Goal: Task Accomplishment & Management: Manage account settings

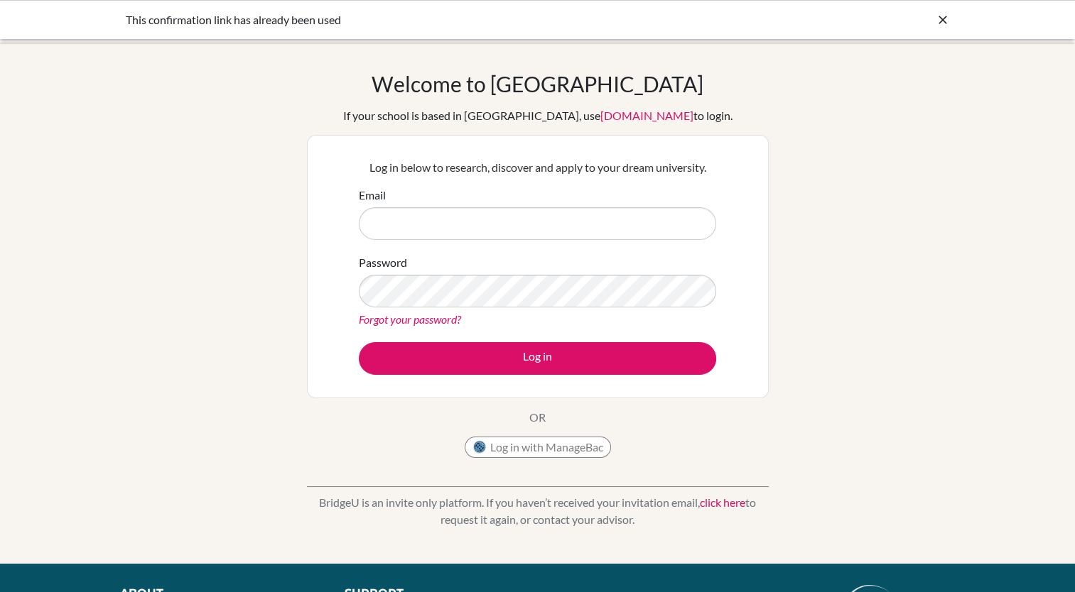
drag, startPoint x: 0, startPoint y: 0, endPoint x: 427, endPoint y: 220, distance: 480.4
click at [427, 220] on input "Email" at bounding box center [537, 223] width 357 height 33
type input "[EMAIL_ADDRESS][DOMAIN_NAME]"
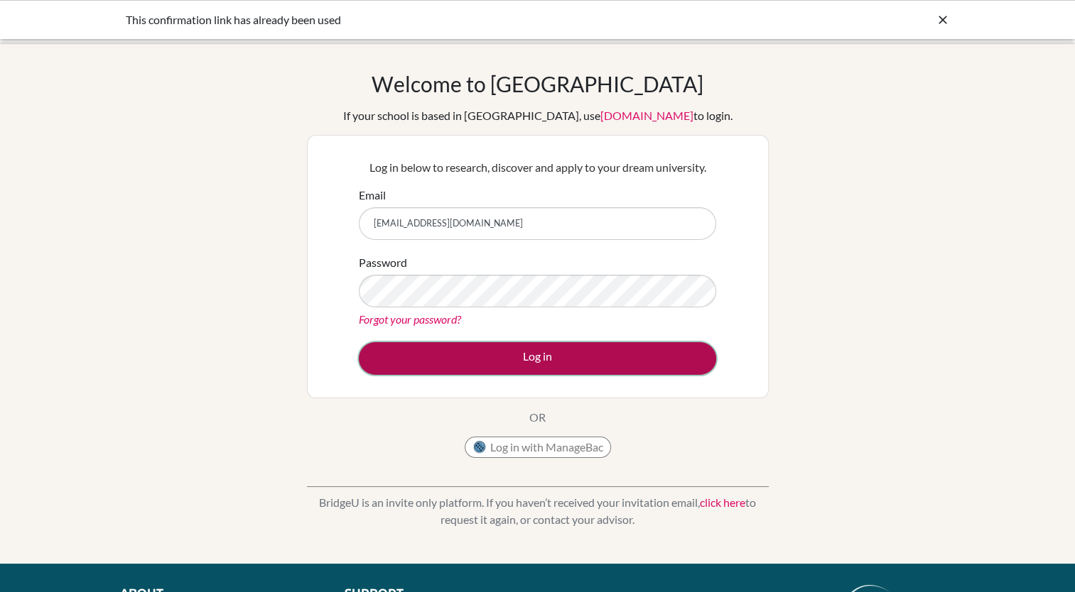
click at [577, 374] on button "Log in" at bounding box center [537, 358] width 357 height 33
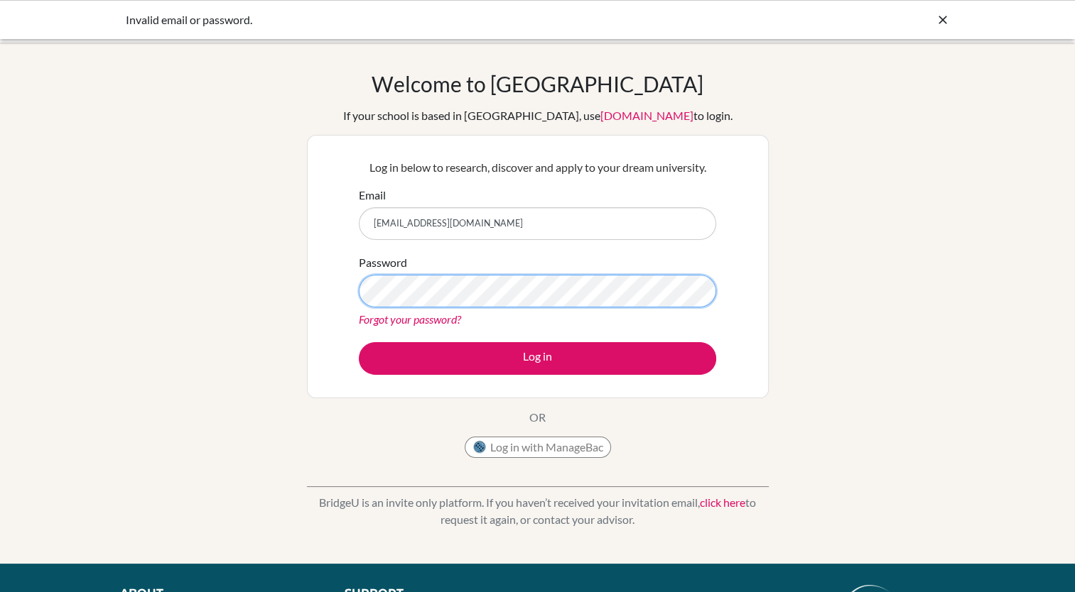
click at [359, 342] on button "Log in" at bounding box center [537, 358] width 357 height 33
click at [440, 320] on link "Forgot your password?" at bounding box center [410, 319] width 102 height 13
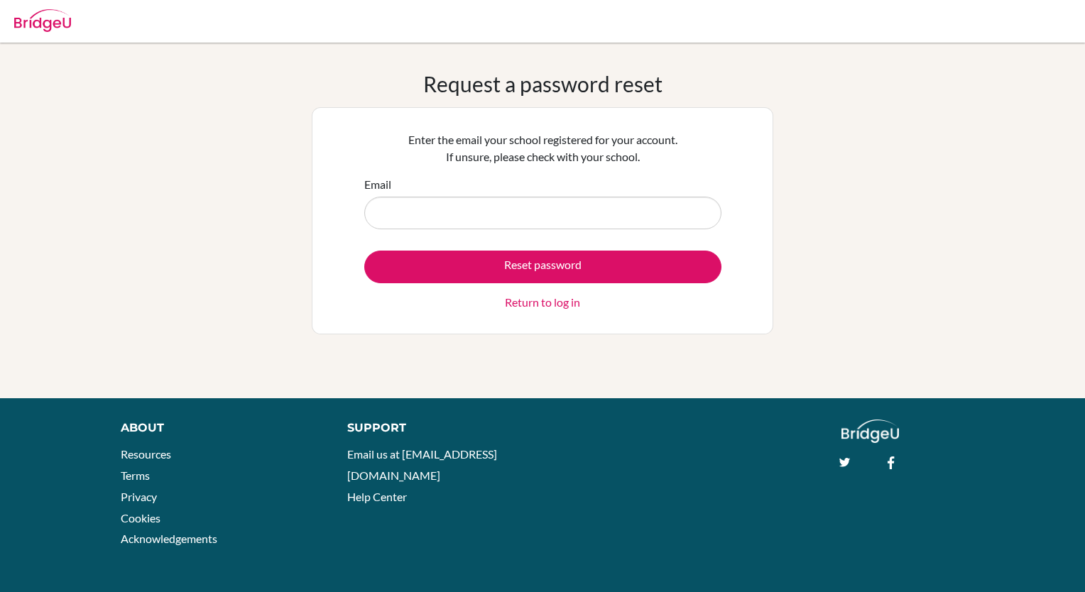
click at [435, 209] on input "Email" at bounding box center [542, 213] width 357 height 33
type input "[EMAIL_ADDRESS][DOMAIN_NAME]"
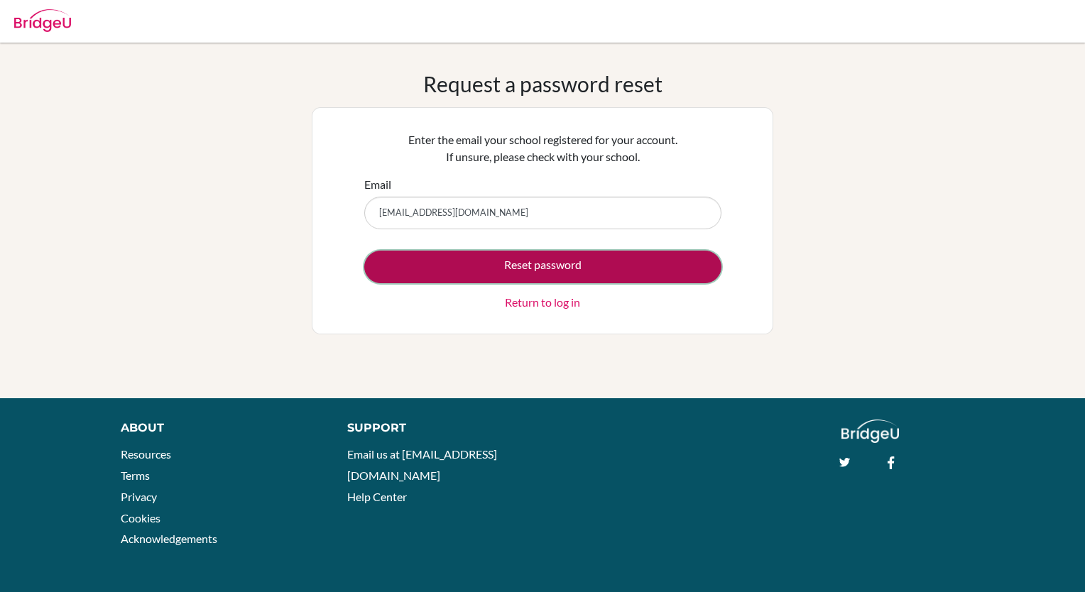
click at [460, 261] on button "Reset password" at bounding box center [542, 267] width 357 height 33
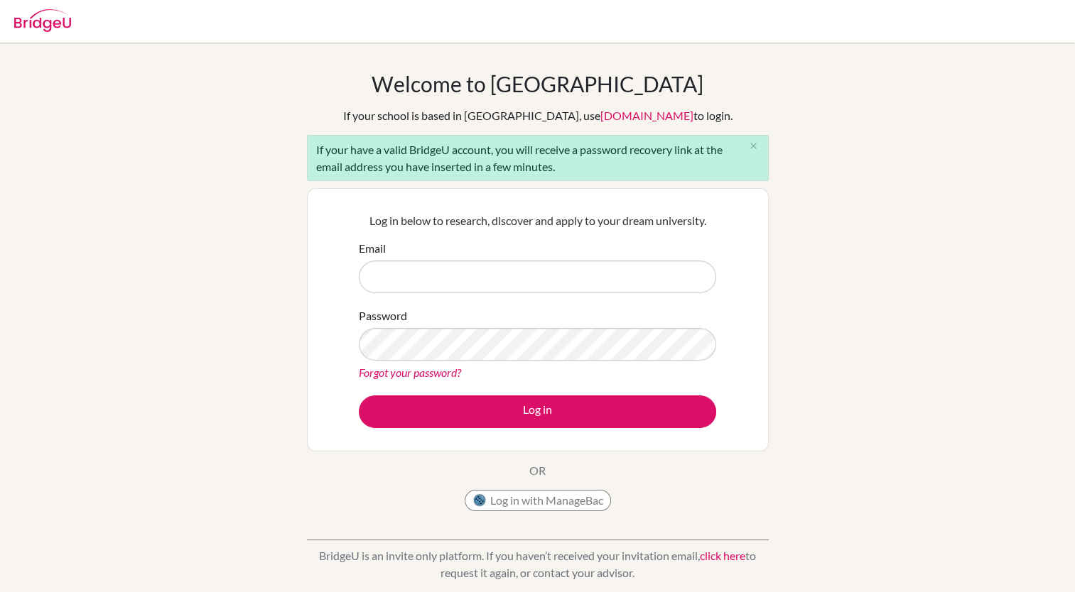
click at [413, 288] on input "Email" at bounding box center [537, 277] width 357 height 33
type input "[EMAIL_ADDRESS][DOMAIN_NAME]"
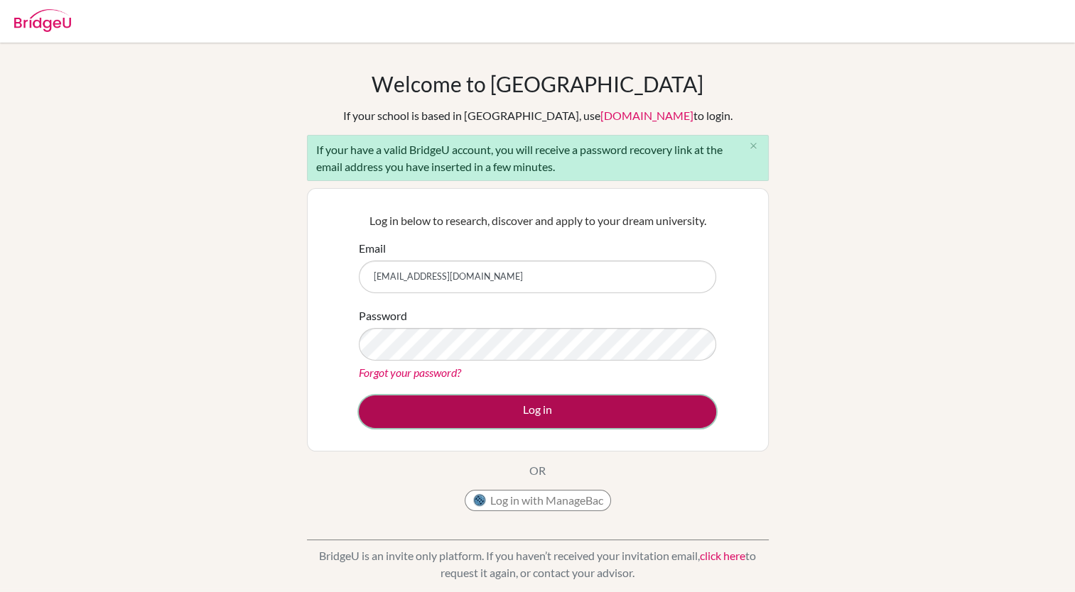
click at [447, 396] on button "Log in" at bounding box center [537, 412] width 357 height 33
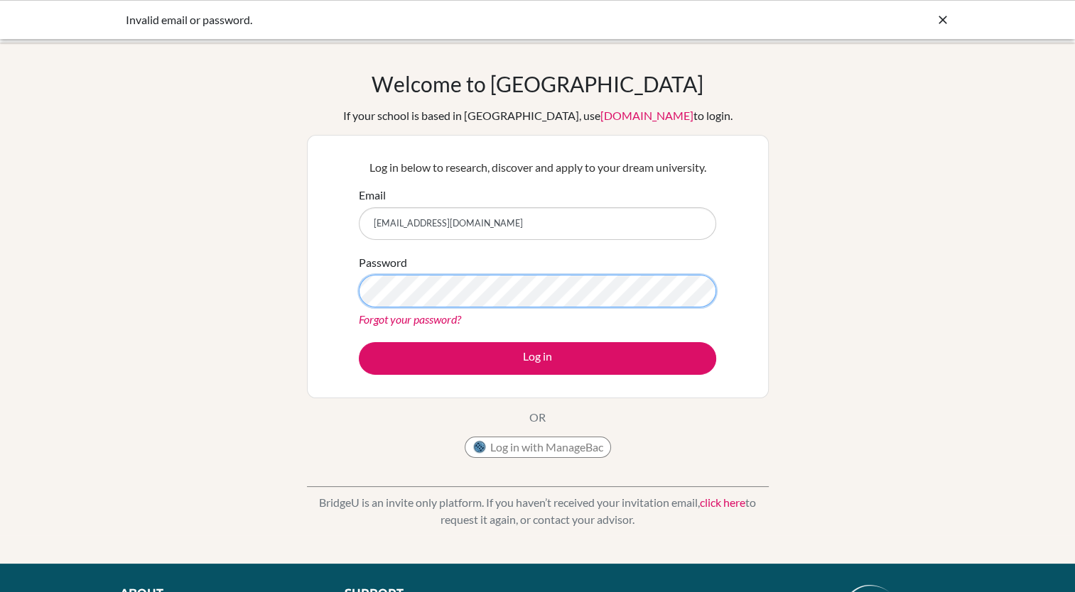
click at [359, 342] on button "Log in" at bounding box center [537, 358] width 357 height 33
click at [409, 322] on link "Forgot your password?" at bounding box center [410, 319] width 102 height 13
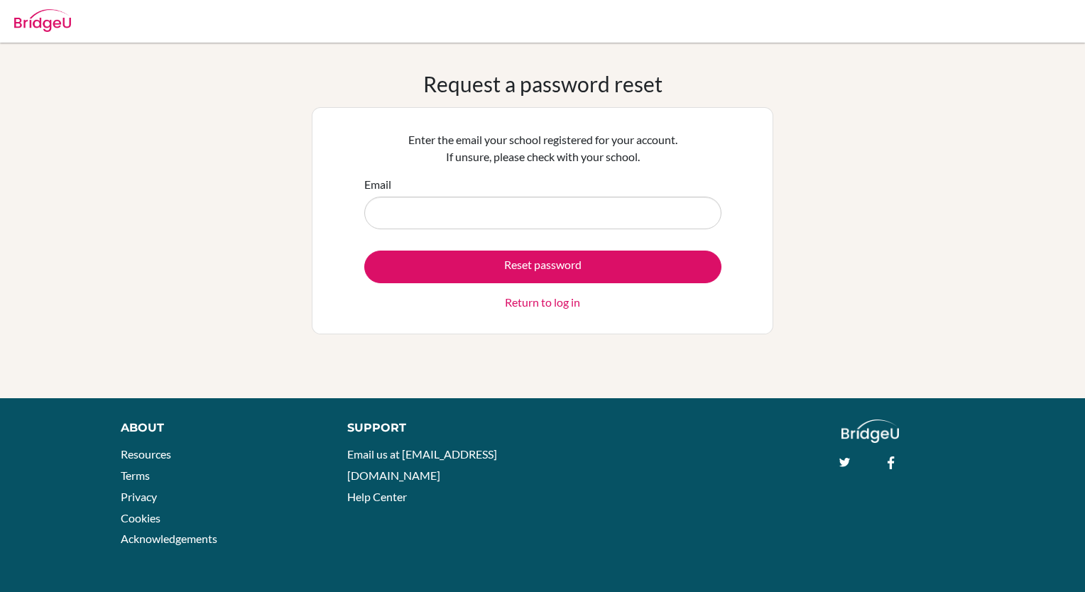
click at [446, 217] on input "Email" at bounding box center [542, 213] width 357 height 33
type input "[EMAIL_ADDRESS][DOMAIN_NAME]"
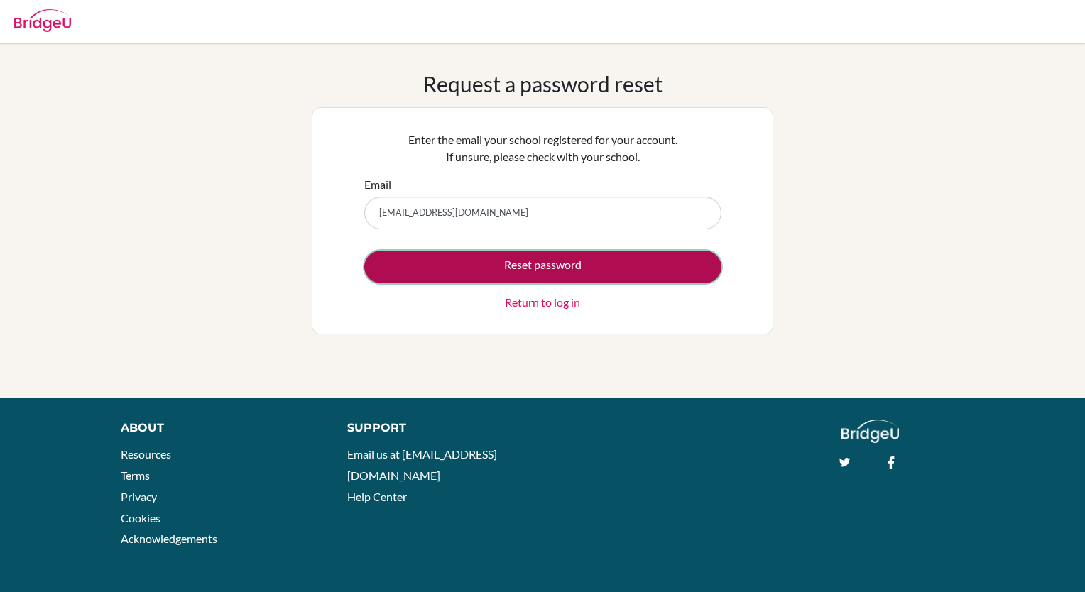
click at [514, 276] on button "Reset password" at bounding box center [542, 267] width 357 height 33
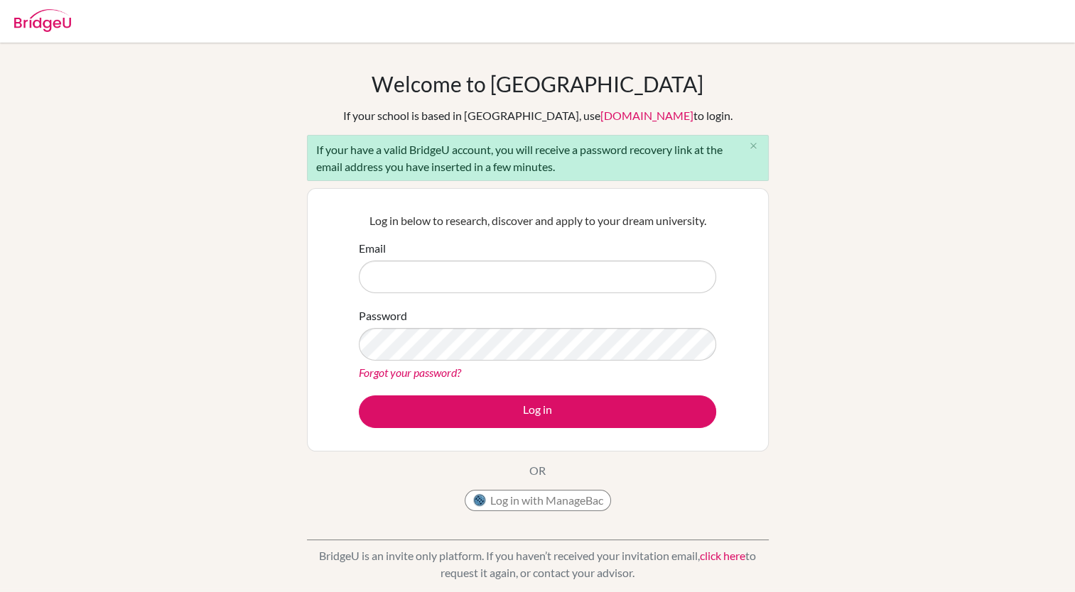
drag, startPoint x: 0, startPoint y: 0, endPoint x: 514, endPoint y: 276, distance: 583.8
click at [514, 276] on input "Email" at bounding box center [537, 277] width 357 height 33
type input "[EMAIL_ADDRESS][DOMAIN_NAME]"
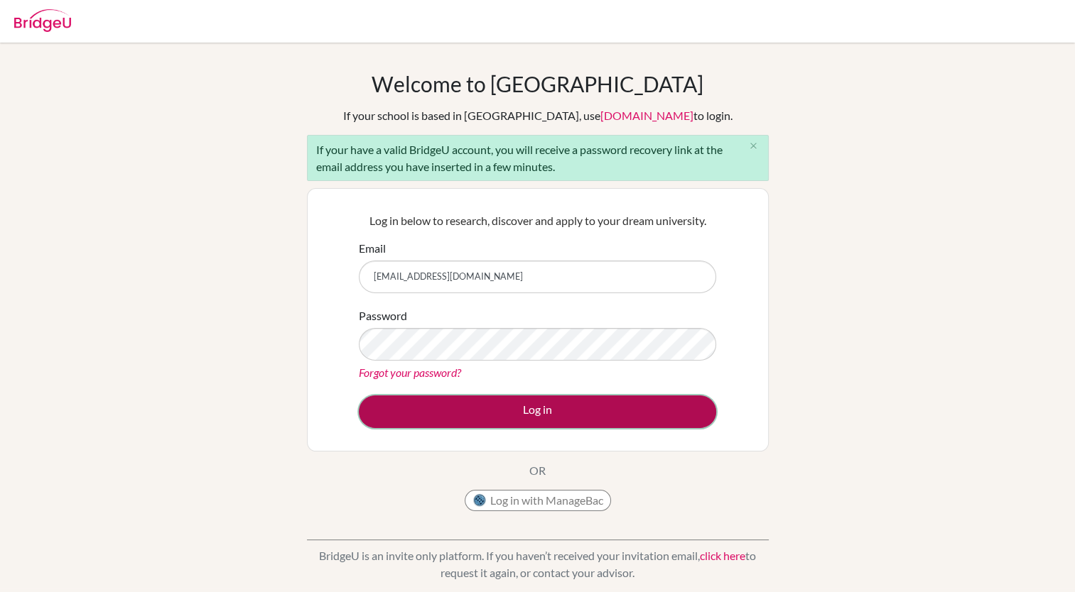
click at [466, 403] on button "Log in" at bounding box center [537, 412] width 357 height 33
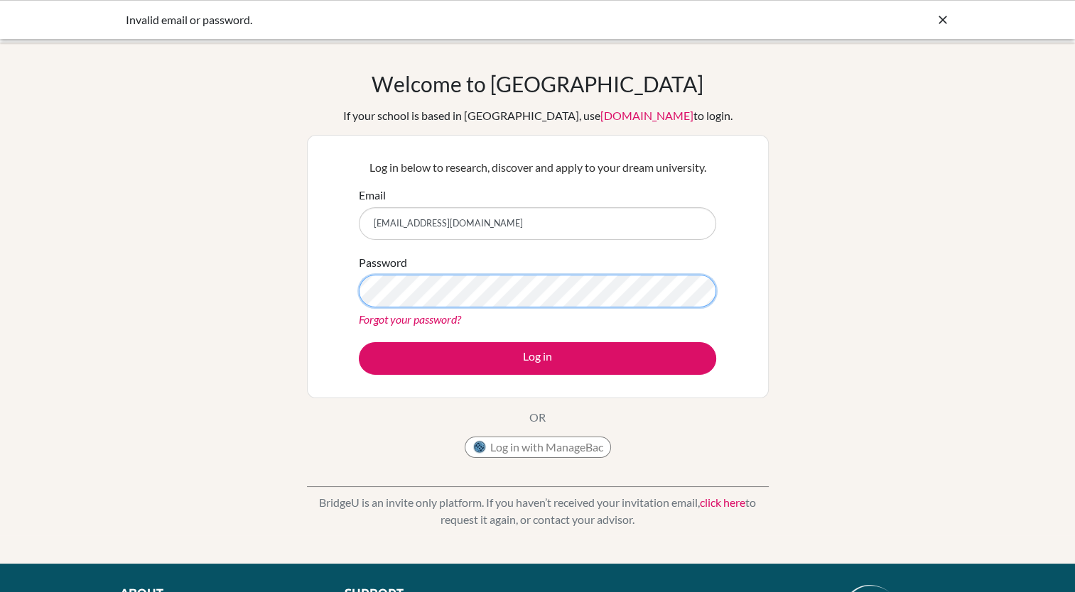
click at [359, 342] on button "Log in" at bounding box center [537, 358] width 357 height 33
click at [500, 441] on button "Log in with ManageBac" at bounding box center [538, 447] width 146 height 21
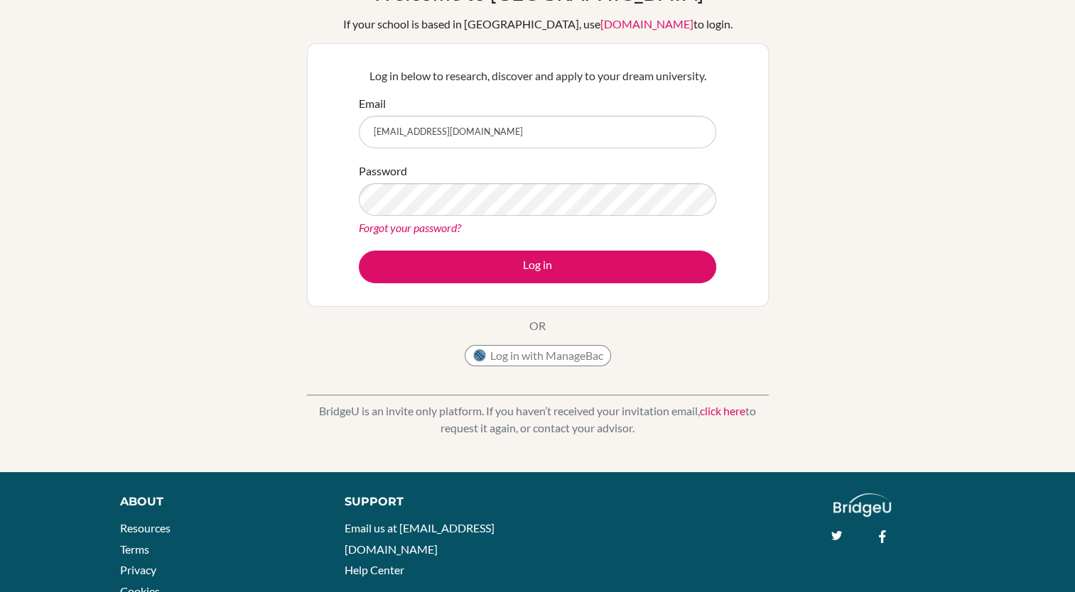
scroll to position [91, 0]
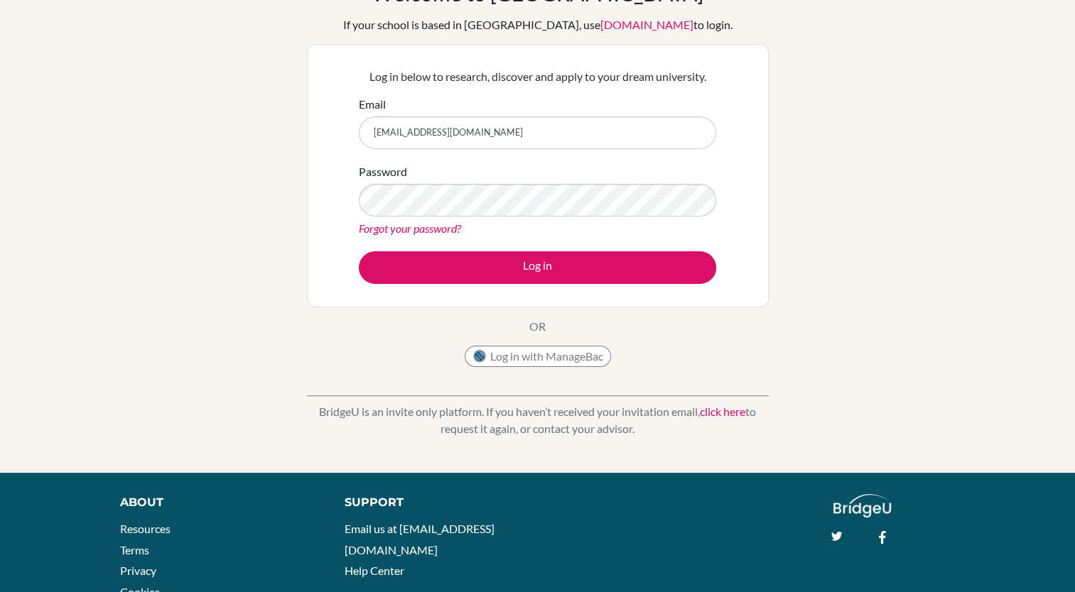
click at [435, 217] on div "Password Forgot your password?" at bounding box center [537, 200] width 357 height 74
click at [435, 224] on link "Forgot your password?" at bounding box center [410, 228] width 102 height 13
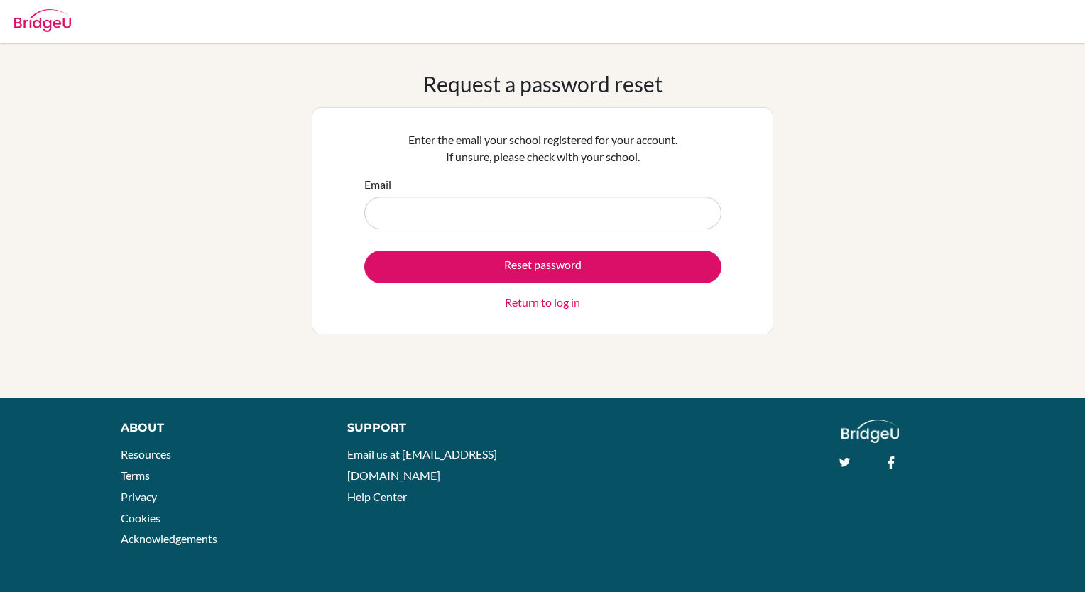
type input "[EMAIL_ADDRESS][DOMAIN_NAME]"
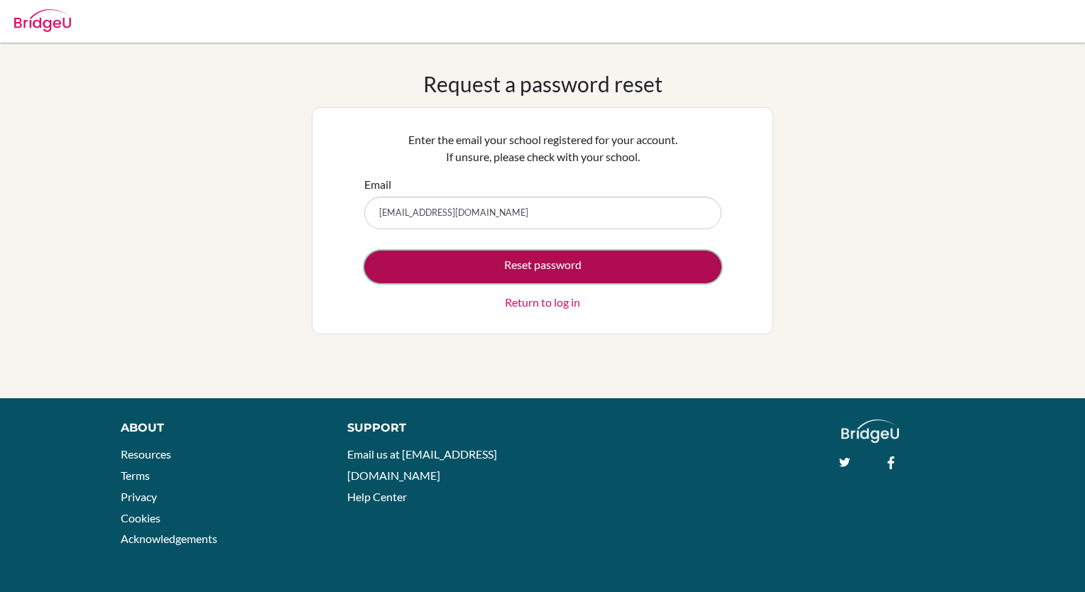
click at [431, 264] on button "Reset password" at bounding box center [542, 267] width 357 height 33
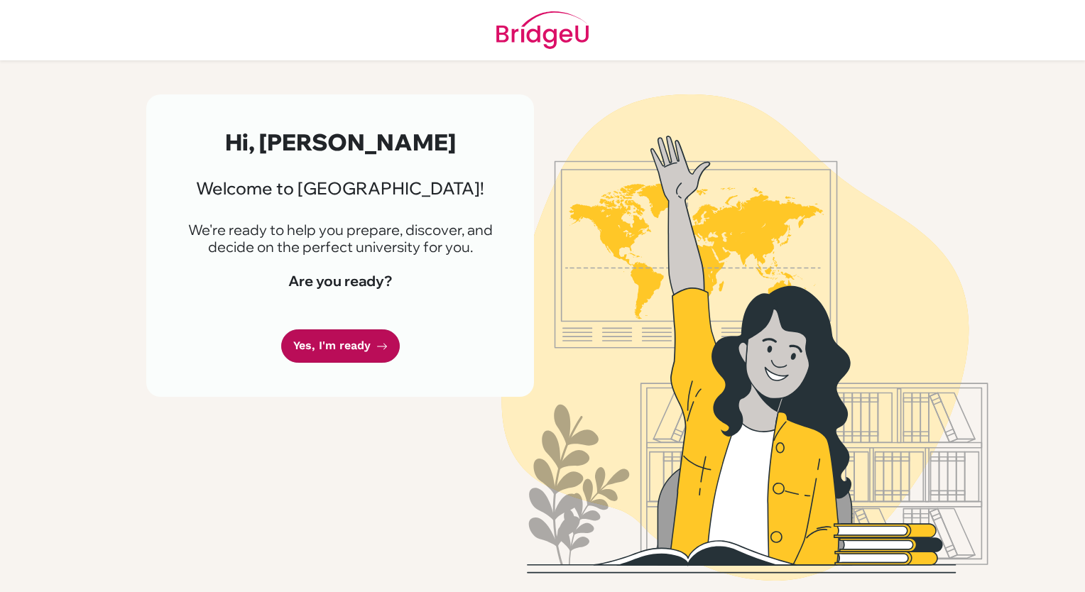
click at [359, 341] on link "Yes, I'm ready" at bounding box center [340, 346] width 119 height 33
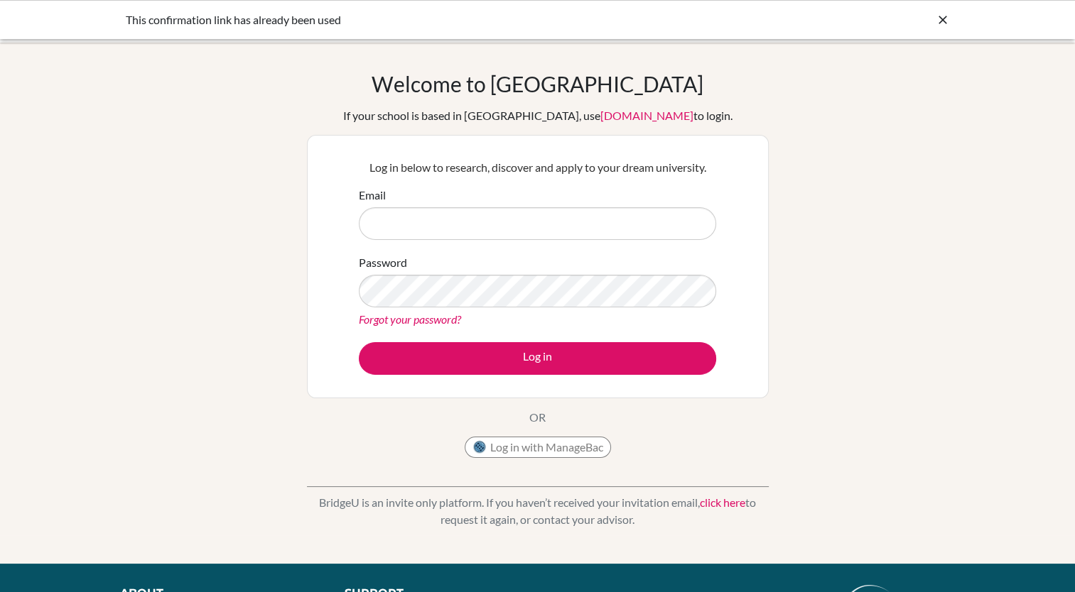
click at [391, 212] on input "Email" at bounding box center [537, 223] width 357 height 33
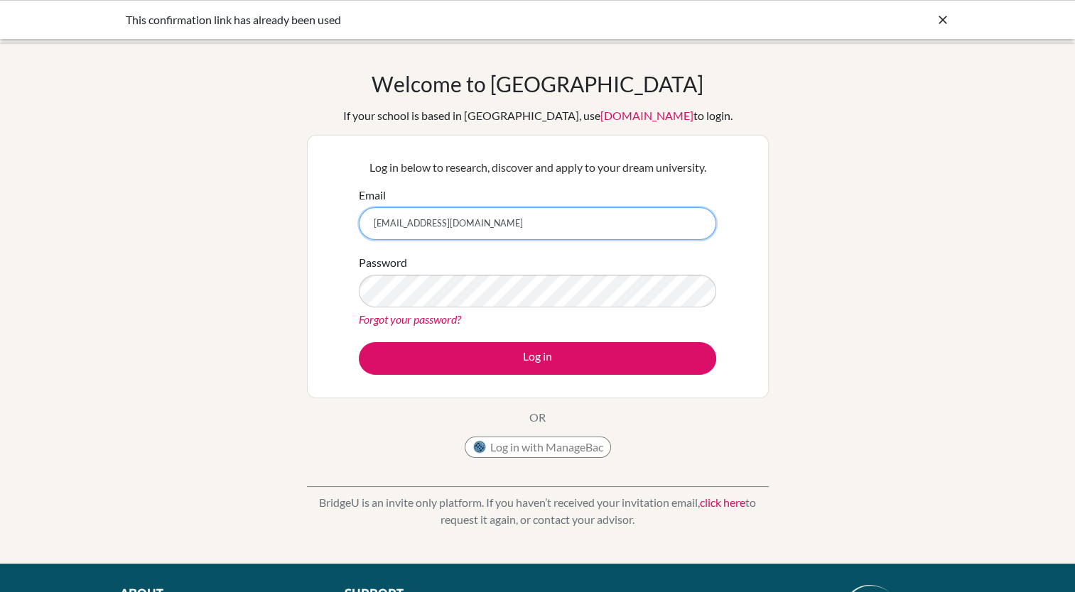
drag, startPoint x: 569, startPoint y: 221, endPoint x: 315, endPoint y: 246, distance: 255.5
click at [315, 246] on div "Log in below to research, discover and apply to your dream university. Email [E…" at bounding box center [538, 267] width 462 height 264
type input "\"
